Goal: Transaction & Acquisition: Purchase product/service

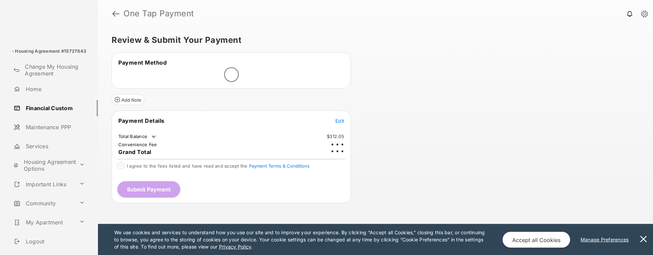
click at [644, 239] on button at bounding box center [643, 239] width 14 height 31
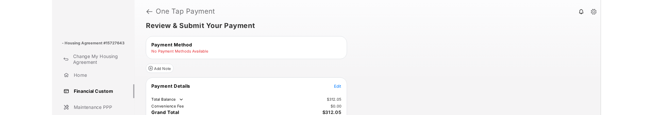
scroll to position [5, 0]
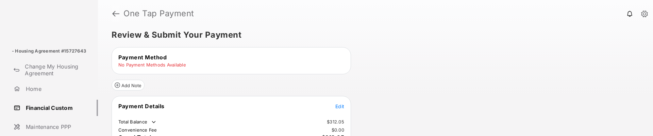
click at [115, 14] on link at bounding box center [115, 13] width 7 height 16
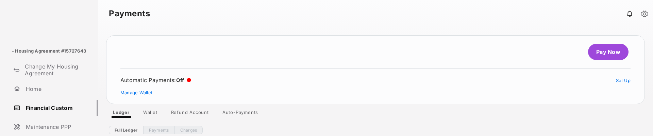
click at [596, 54] on link "Pay Now" at bounding box center [608, 52] width 40 height 16
